Goal: Information Seeking & Learning: Stay updated

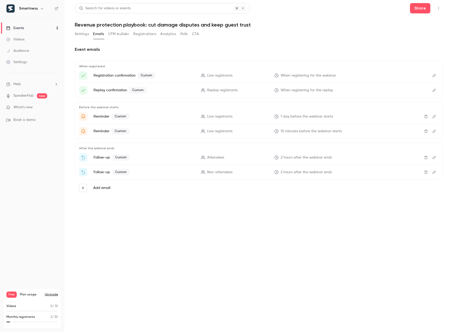
click at [23, 29] on div "Events" at bounding box center [15, 28] width 18 height 5
